Goal: Information Seeking & Learning: Compare options

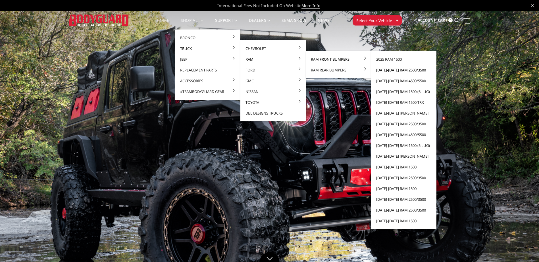
click at [407, 71] on link "[DATE]-[DATE] Ram 2500/3500" at bounding box center [403, 70] width 61 height 11
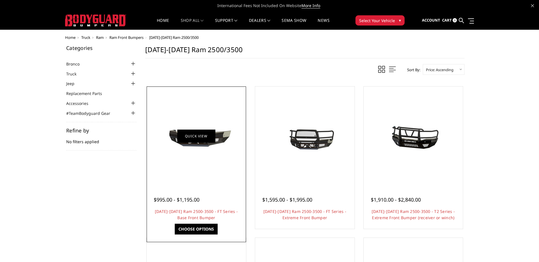
click at [200, 135] on link "Quick view" at bounding box center [196, 135] width 38 height 13
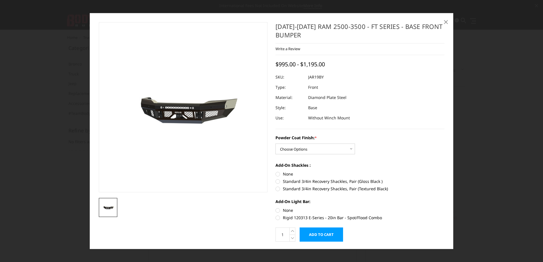
click at [445, 22] on span "×" at bounding box center [445, 22] width 5 height 12
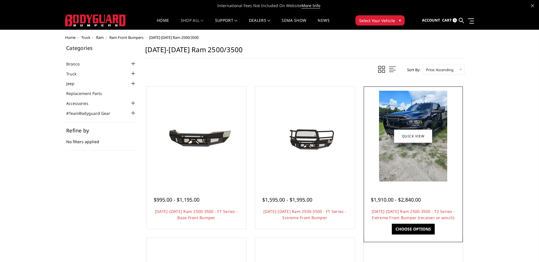
click at [432, 155] on img at bounding box center [413, 136] width 68 height 91
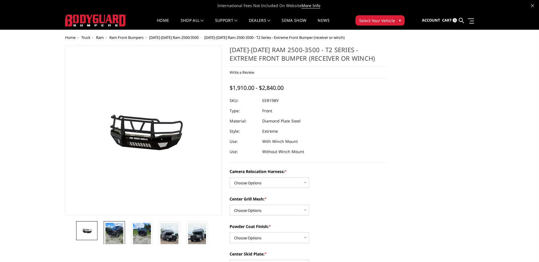
click at [119, 232] on img at bounding box center [114, 235] width 18 height 24
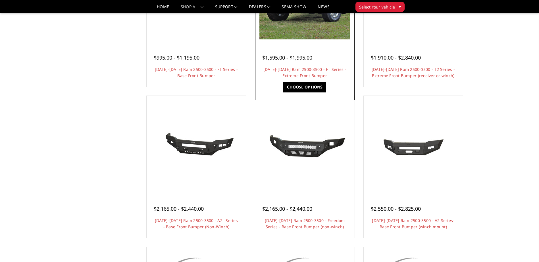
scroll to position [142, 0]
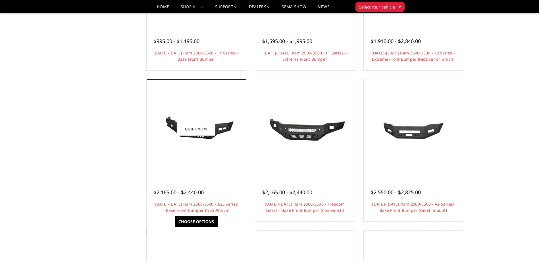
click at [211, 147] on img at bounding box center [196, 129] width 91 height 43
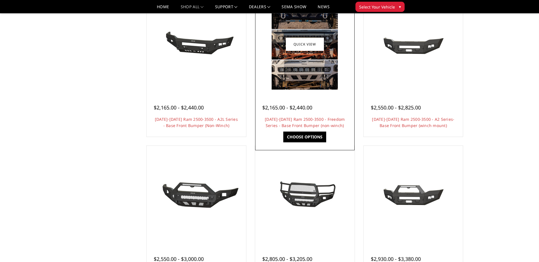
scroll to position [227, 0]
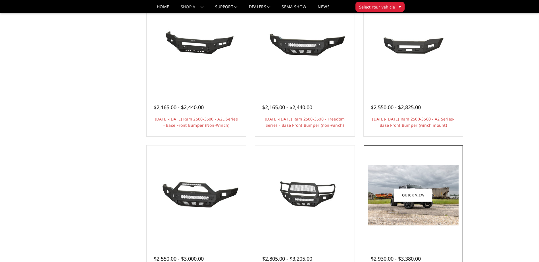
click at [407, 214] on img at bounding box center [412, 195] width 91 height 60
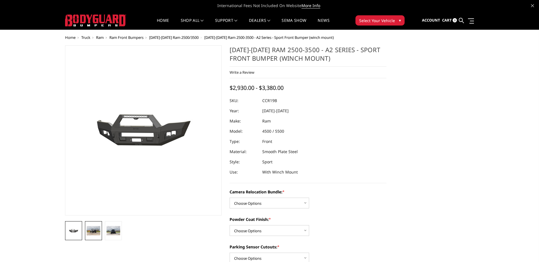
click at [94, 231] on img at bounding box center [94, 230] width 14 height 9
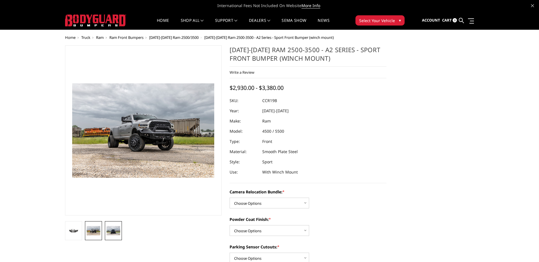
click at [110, 230] on img at bounding box center [113, 230] width 14 height 9
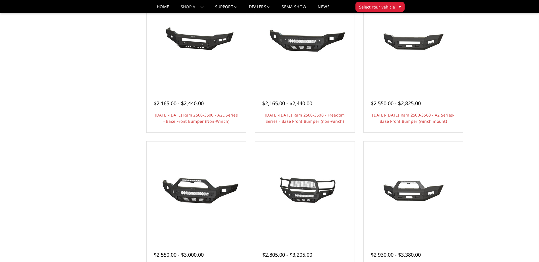
scroll to position [245, 0]
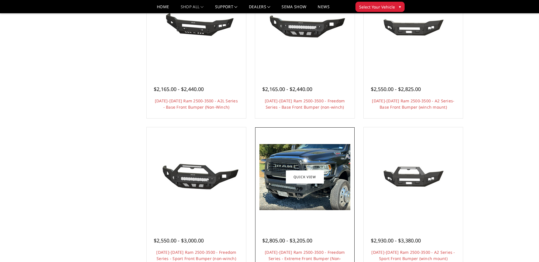
click at [324, 196] on img at bounding box center [304, 177] width 91 height 66
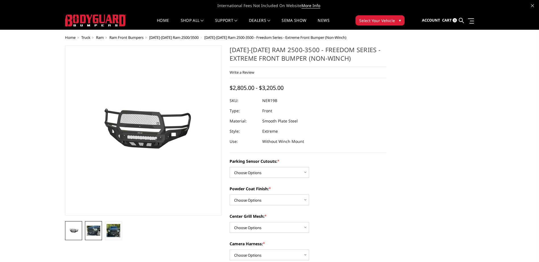
click at [95, 233] on img at bounding box center [94, 231] width 14 height 10
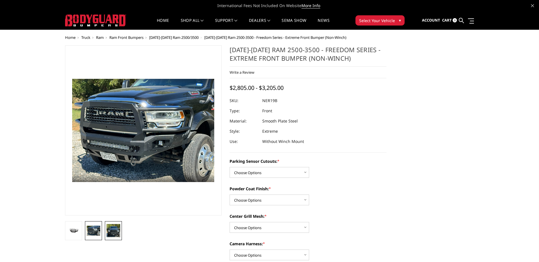
click at [116, 227] on img at bounding box center [113, 230] width 14 height 13
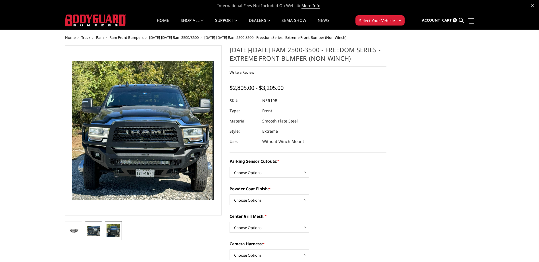
click at [91, 231] on img at bounding box center [94, 231] width 14 height 10
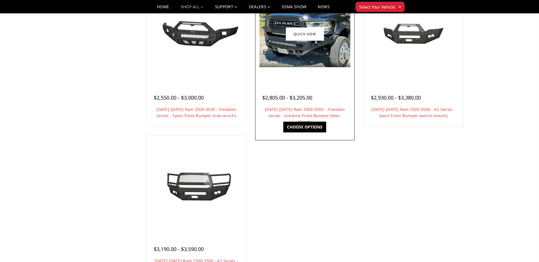
scroll to position [416, 0]
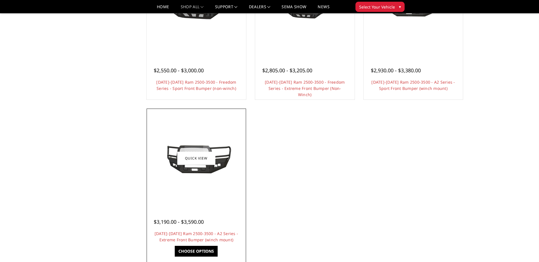
click at [205, 176] on img at bounding box center [196, 158] width 91 height 41
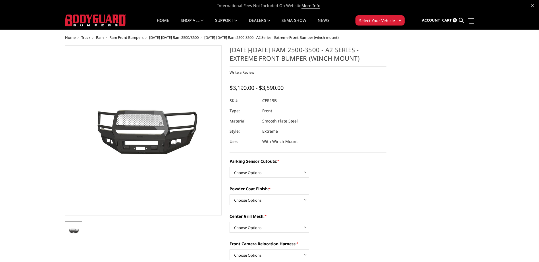
scroll to position [28, 0]
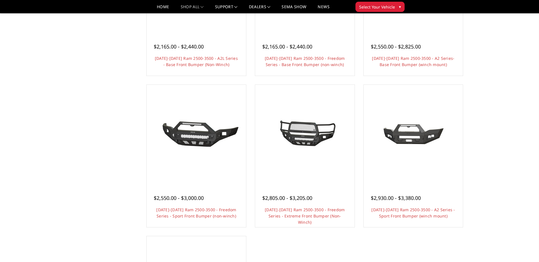
scroll to position [302, 0]
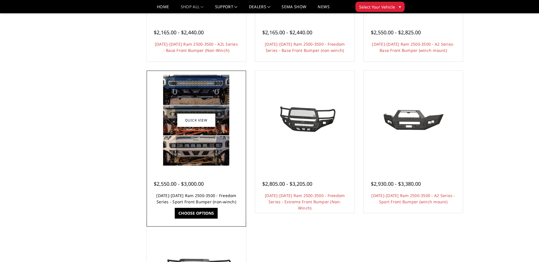
click at [218, 200] on link "[DATE]-[DATE] Ram 2500-3500 - Freedom Series - Sport Front Bumper (non-winch)" at bounding box center [196, 199] width 80 height 12
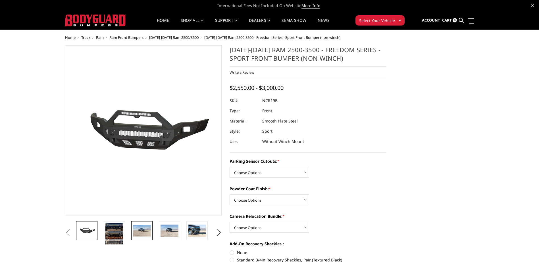
click at [137, 231] on img at bounding box center [142, 231] width 18 height 12
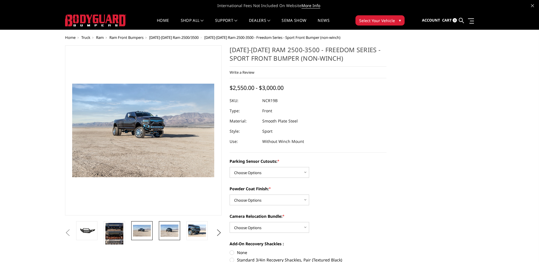
click at [170, 231] on img at bounding box center [169, 231] width 18 height 12
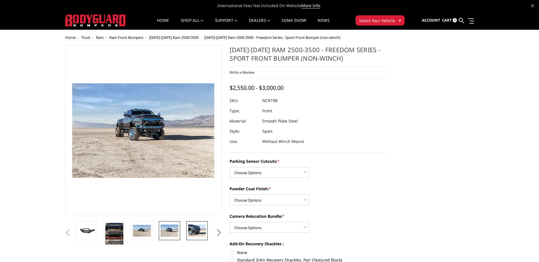
click at [192, 231] on img at bounding box center [197, 231] width 18 height 12
